Goal: Task Accomplishment & Management: Manage account settings

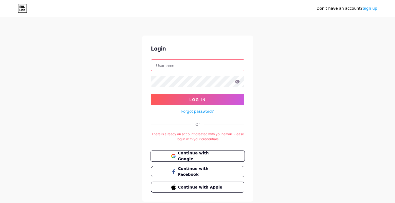
type input "[EMAIL_ADDRESS][DOMAIN_NAME]"
click at [196, 156] on span "Continue with Google" at bounding box center [201, 156] width 46 height 12
type input "yuvistyle12@gmail.com"
click at [194, 155] on span "Continue with Google" at bounding box center [201, 156] width 46 height 12
type input "[EMAIL_ADDRESS][DOMAIN_NAME]"
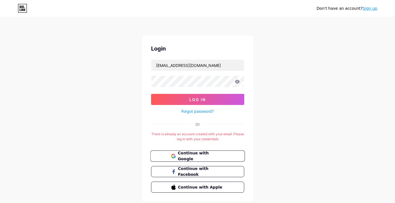
click at [188, 154] on span "Continue with Google" at bounding box center [201, 156] width 46 height 12
type input "[EMAIL_ADDRESS][DOMAIN_NAME]"
click at [238, 82] on icon at bounding box center [237, 82] width 5 height 4
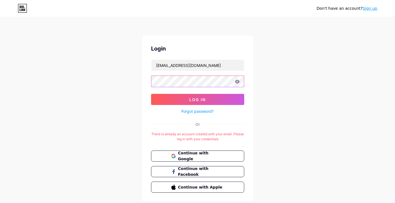
click at [146, 83] on div "Login yuvistyle12@gmail.com Log In Forgot password? Or There is already an acco…" at bounding box center [197, 119] width 111 height 166
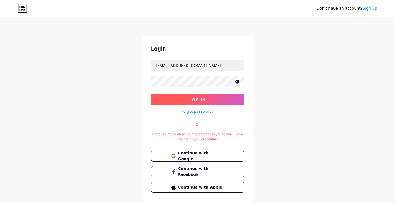
click at [161, 99] on button "Log In" at bounding box center [197, 99] width 93 height 11
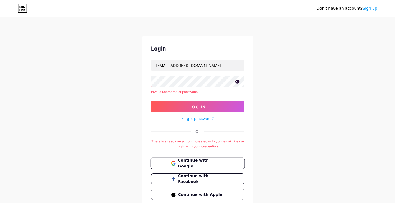
click at [191, 164] on span "Continue with Google" at bounding box center [201, 163] width 46 height 12
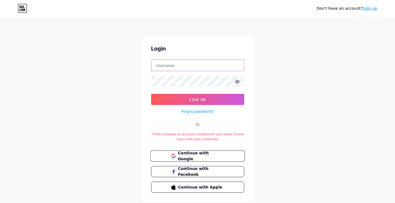
type input "yuvistyle12@gmail.com"
click at [184, 156] on span "Continue with Google" at bounding box center [201, 156] width 46 height 12
